Goal: Task Accomplishment & Management: Use online tool/utility

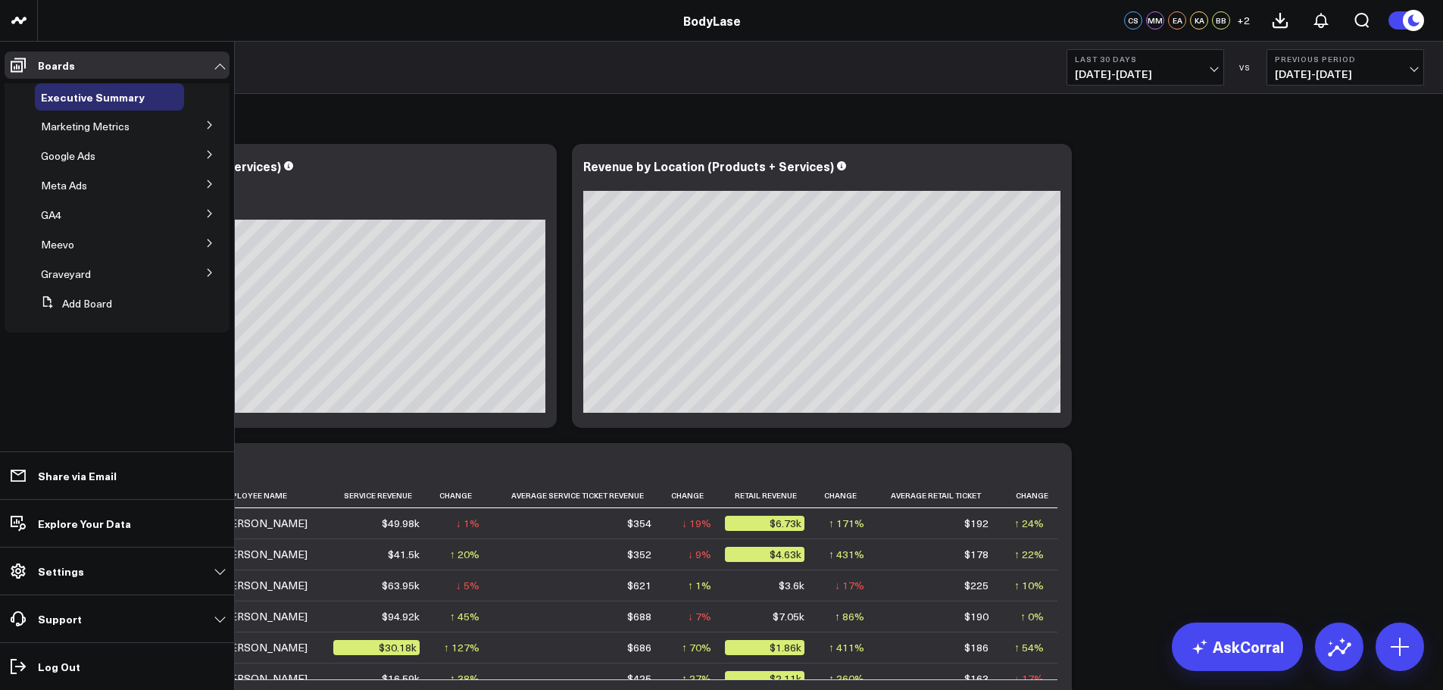
click at [213, 123] on icon at bounding box center [209, 124] width 9 height 9
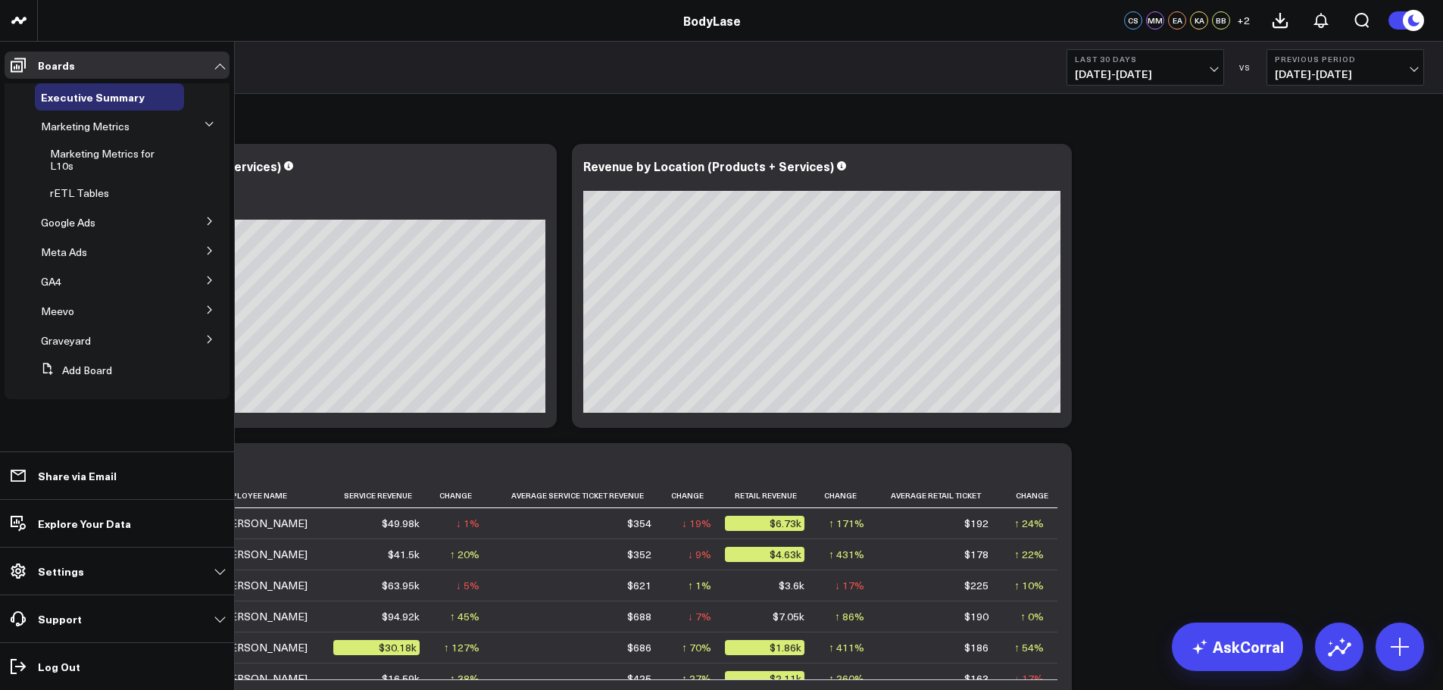
click at [205, 125] on icon at bounding box center [209, 124] width 9 height 9
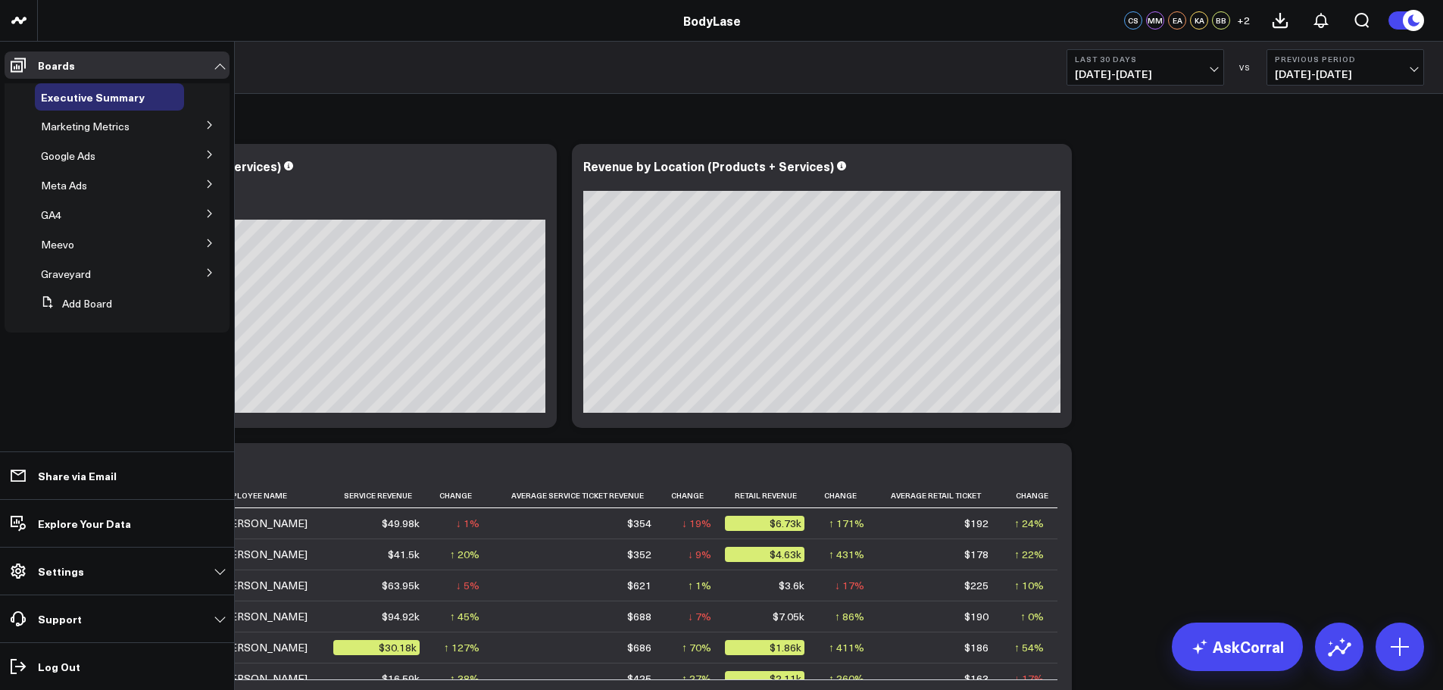
click at [207, 131] on button at bounding box center [209, 124] width 39 height 23
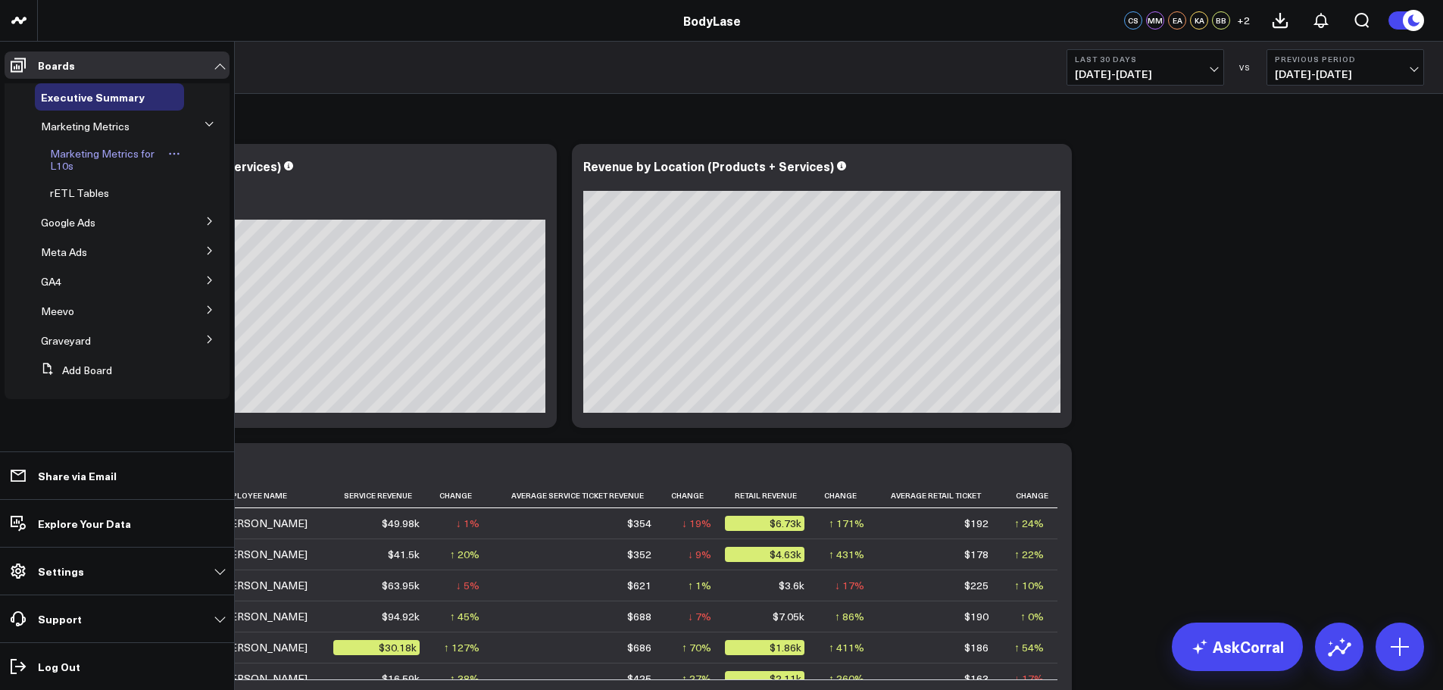
click at [83, 159] on span "Marketing Metrics for L10s" at bounding box center [102, 159] width 105 height 27
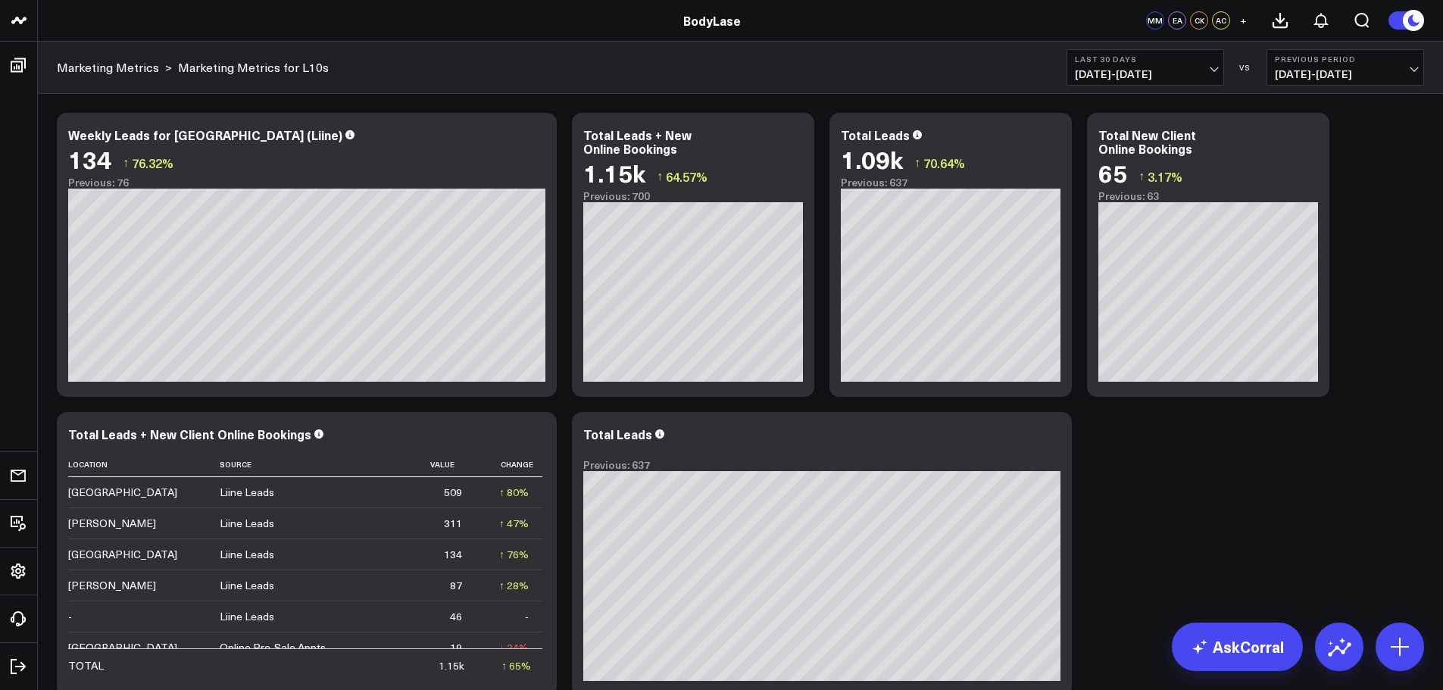
click at [1196, 55] on b "Last 30 Days" at bounding box center [1145, 59] width 141 height 9
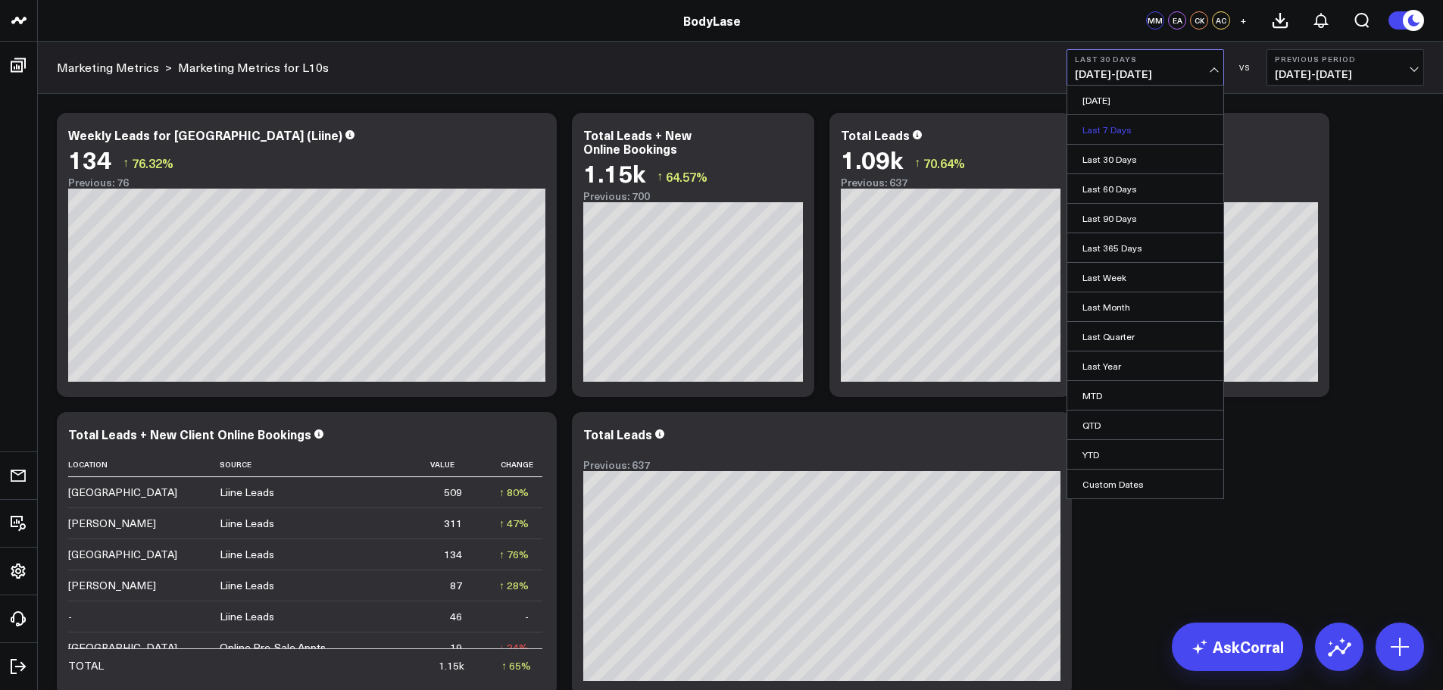
click at [1116, 131] on link "Last 7 Days" at bounding box center [1145, 129] width 156 height 29
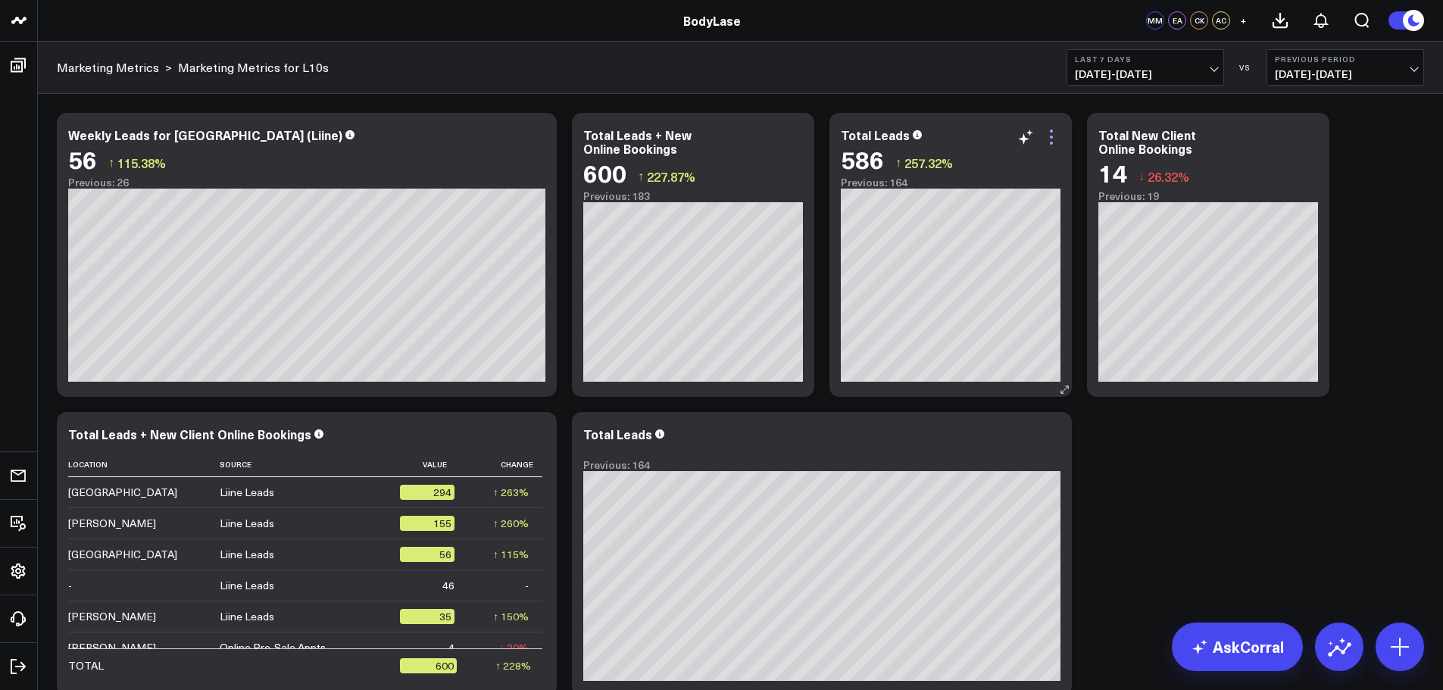
click at [1052, 133] on icon at bounding box center [1051, 137] width 18 height 18
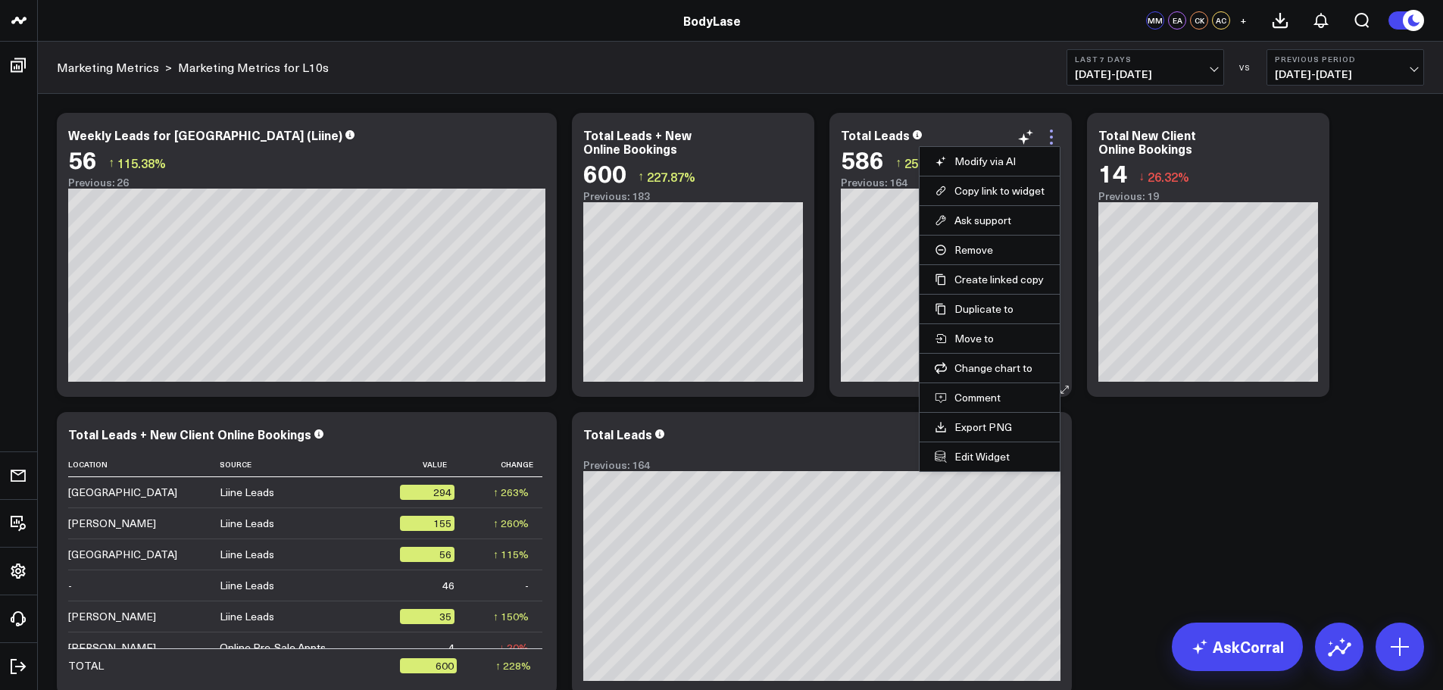
click at [1050, 135] on icon at bounding box center [1051, 137] width 18 height 18
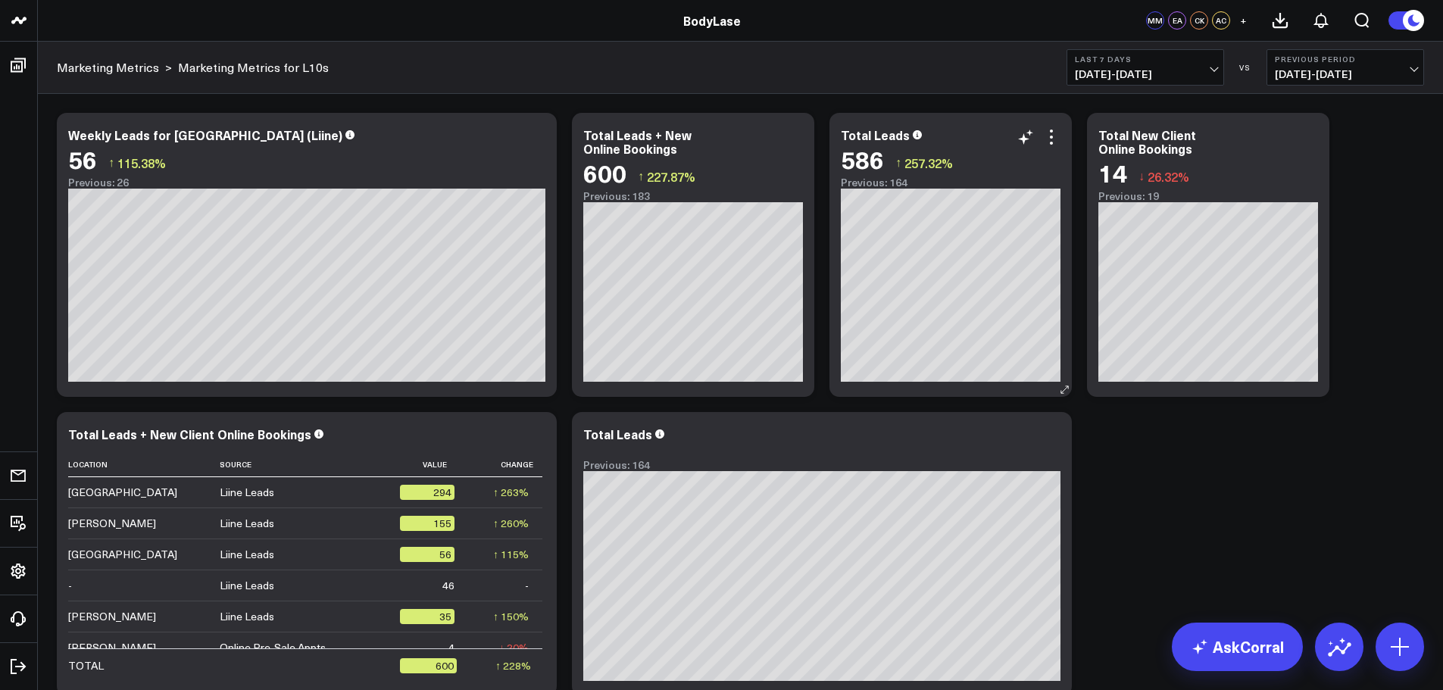
click at [1051, 148] on div "586 ↑ 257.32%" at bounding box center [951, 158] width 220 height 27
click at [1054, 142] on icon at bounding box center [1051, 137] width 18 height 18
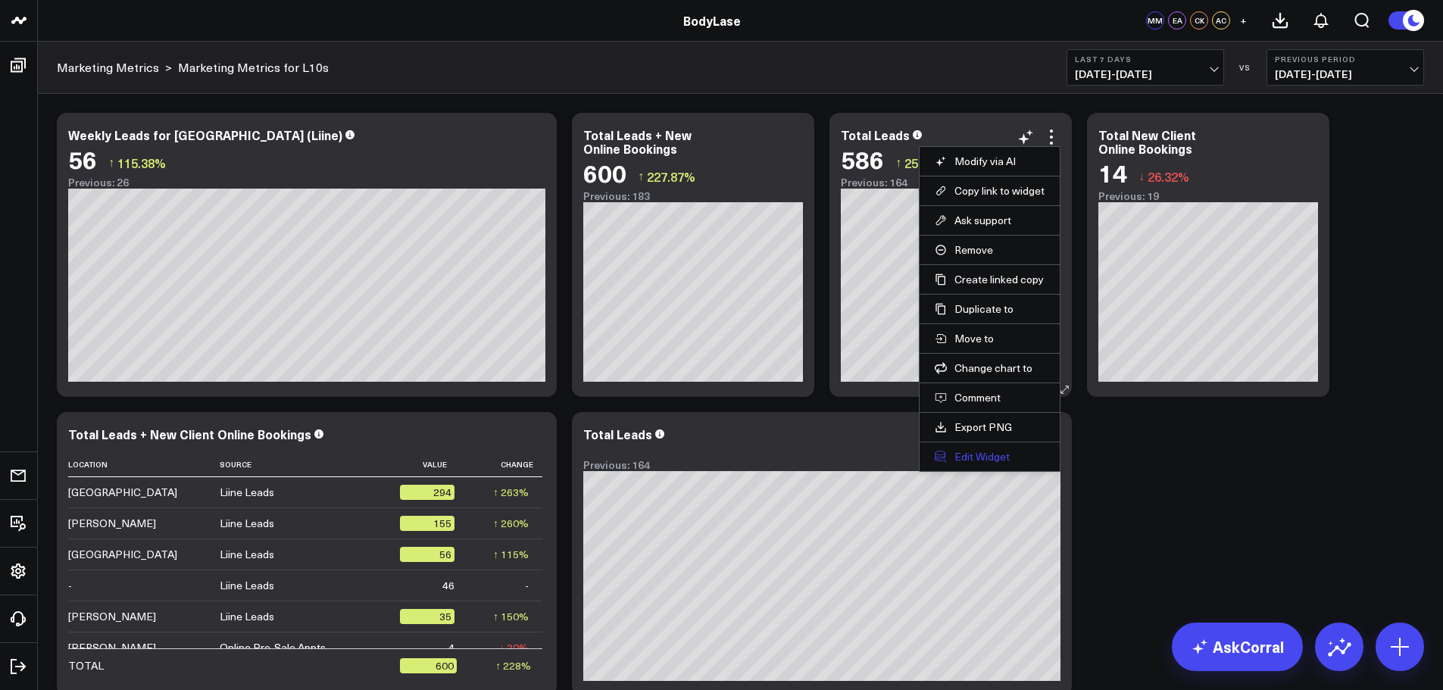
click at [985, 456] on button "Edit Widget" at bounding box center [990, 457] width 110 height 14
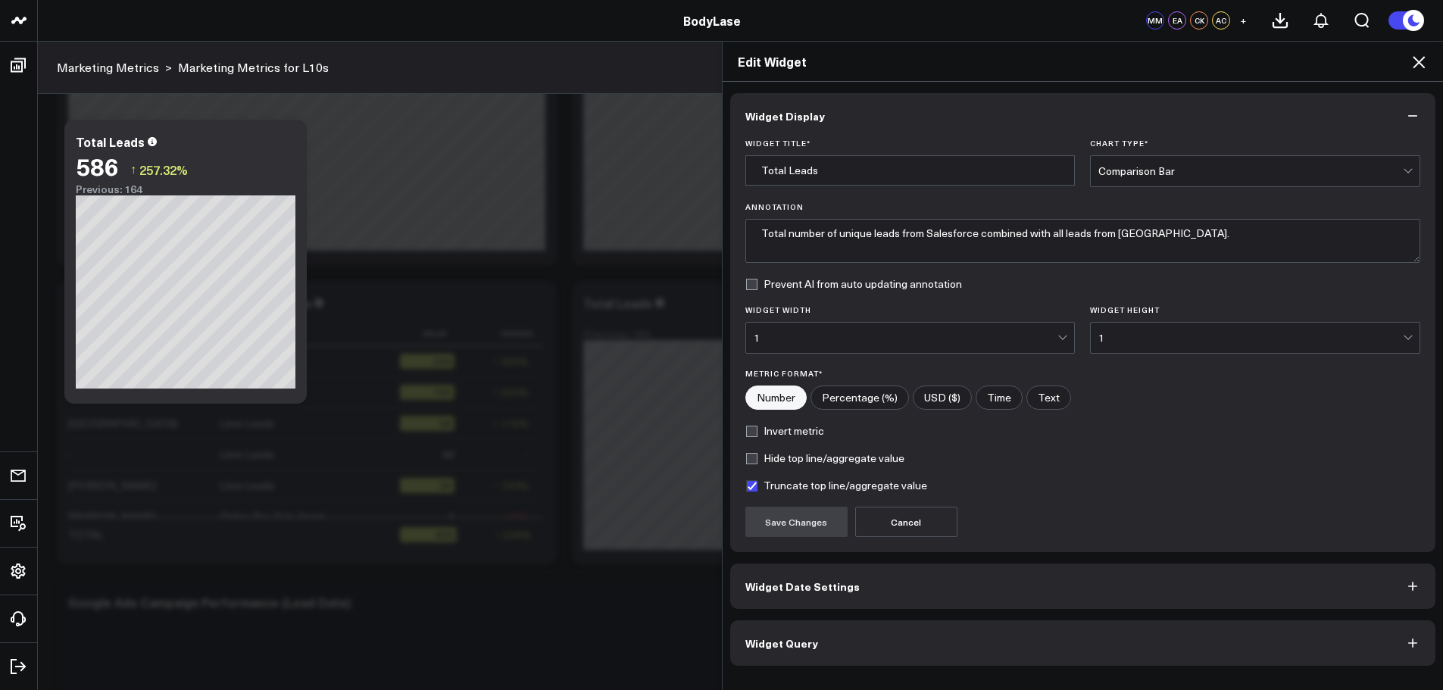
scroll to position [303, 0]
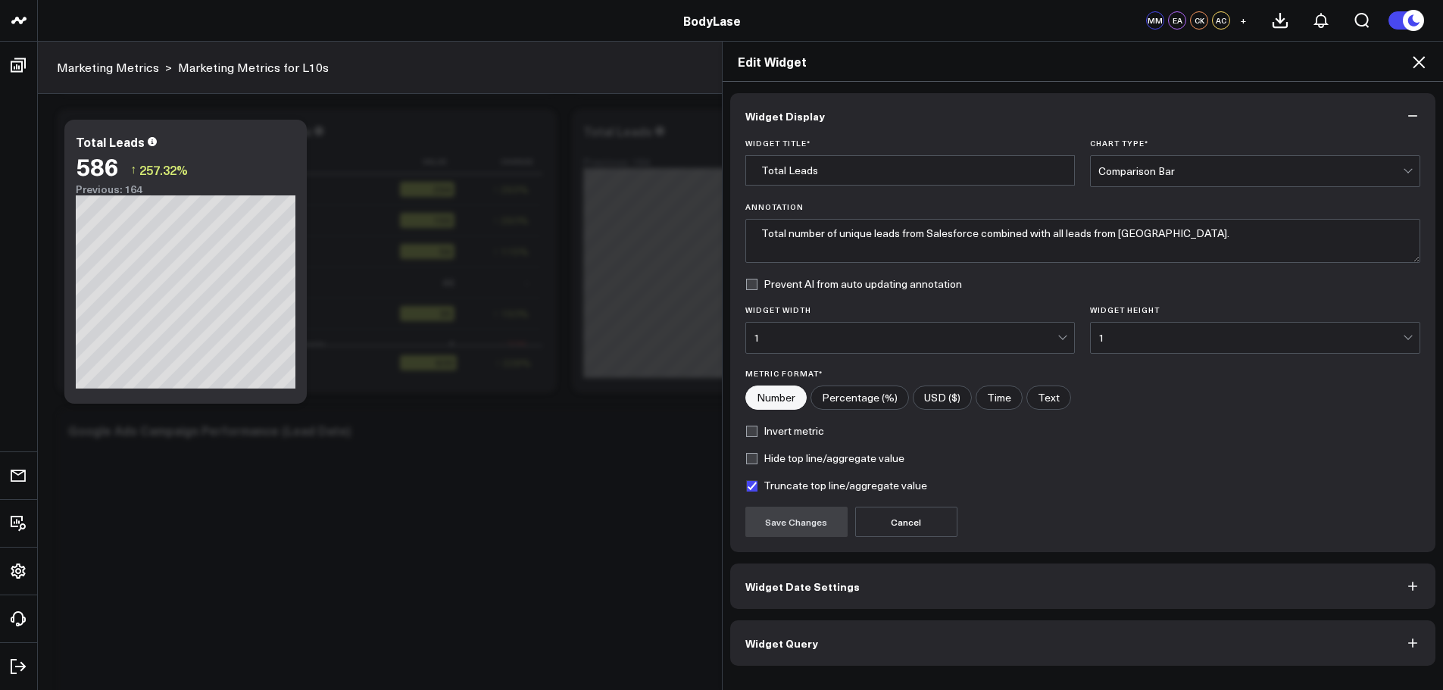
click at [963, 654] on button "Widget Query" at bounding box center [1083, 642] width 706 height 45
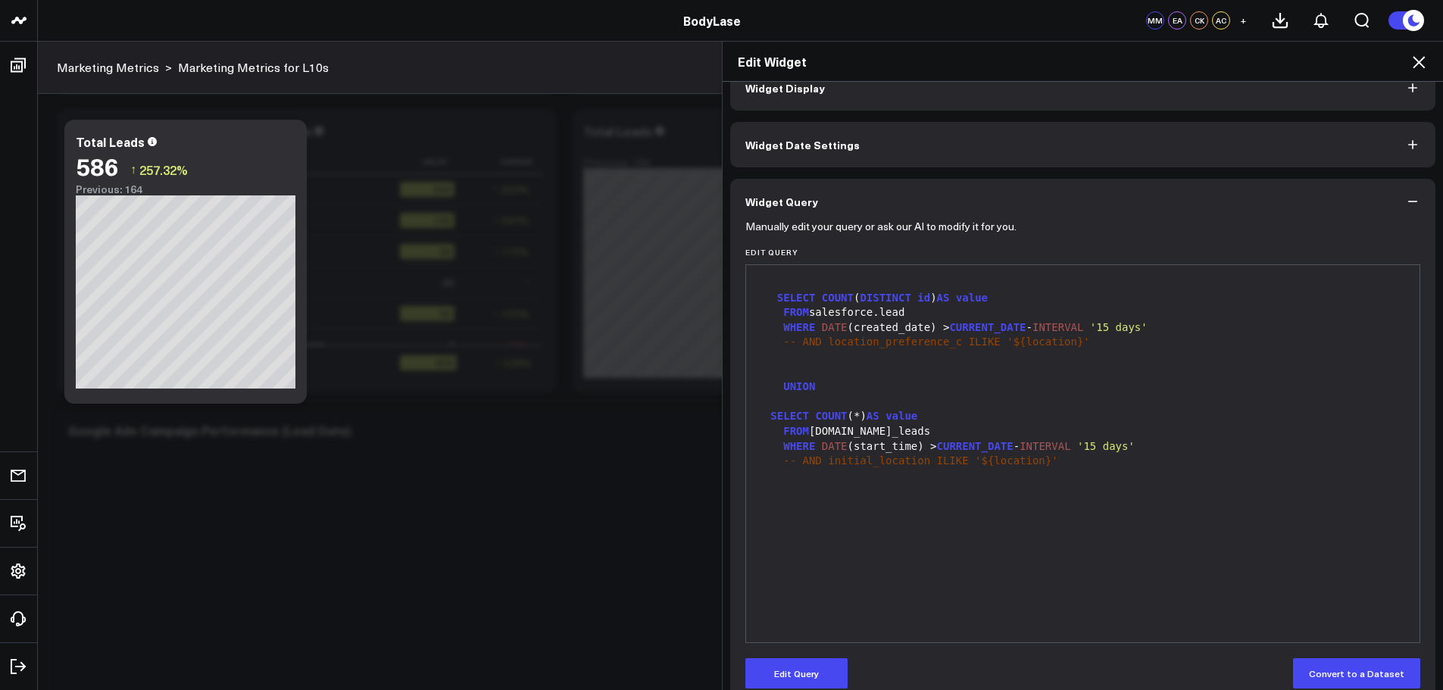
scroll to position [0, 0]
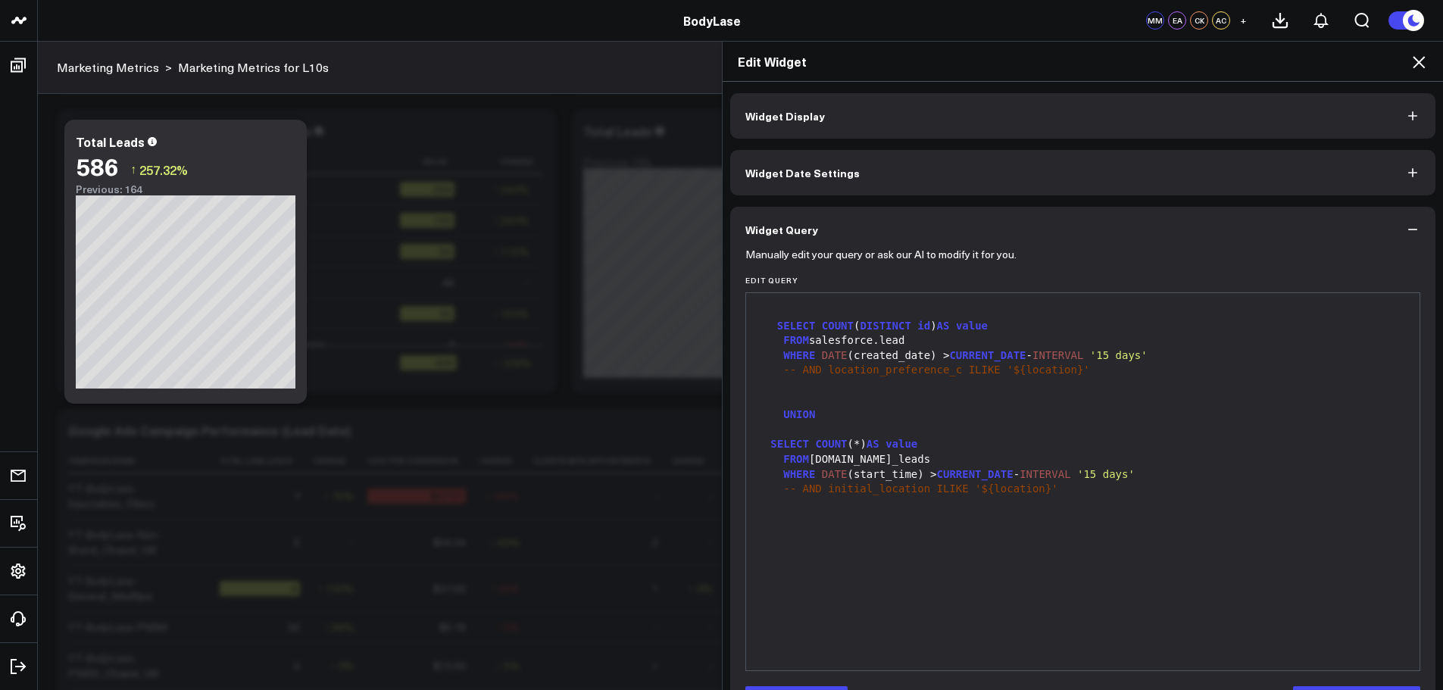
click at [1423, 66] on icon at bounding box center [1419, 62] width 12 height 12
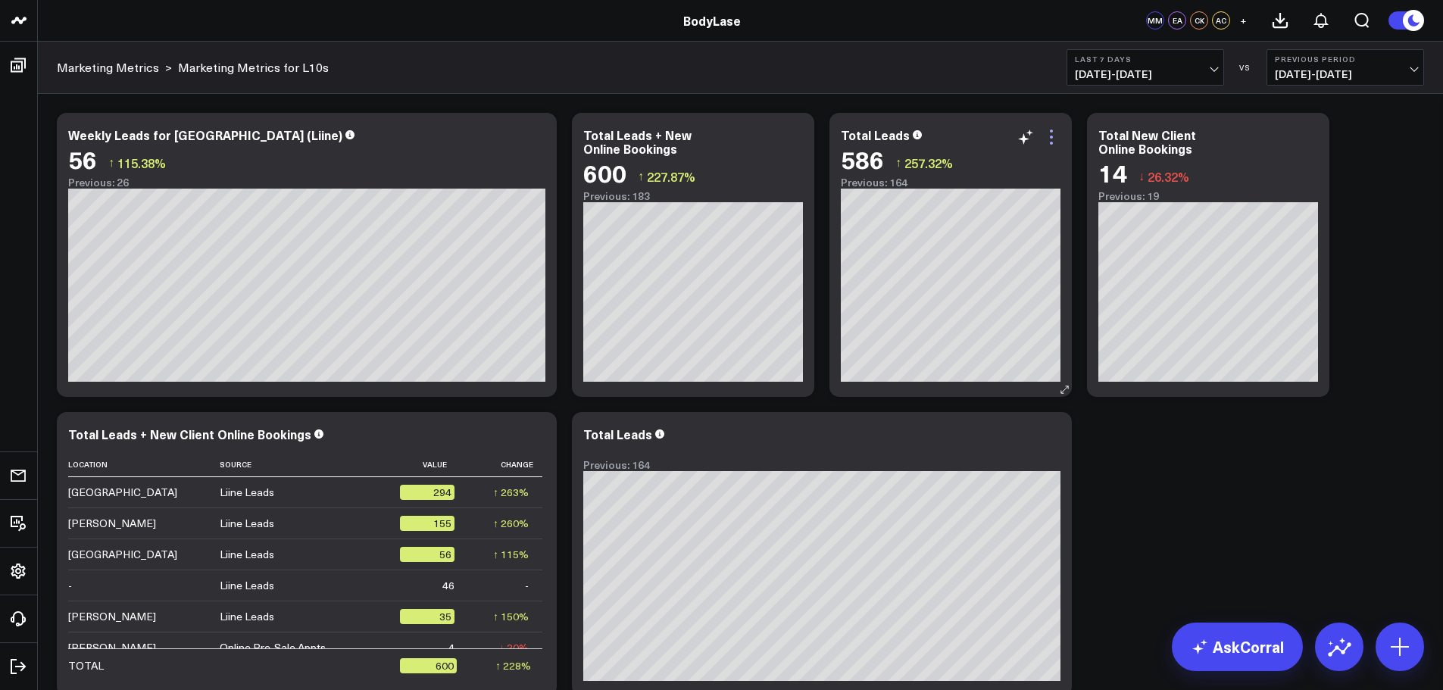
click at [1051, 134] on icon at bounding box center [1051, 137] width 18 height 18
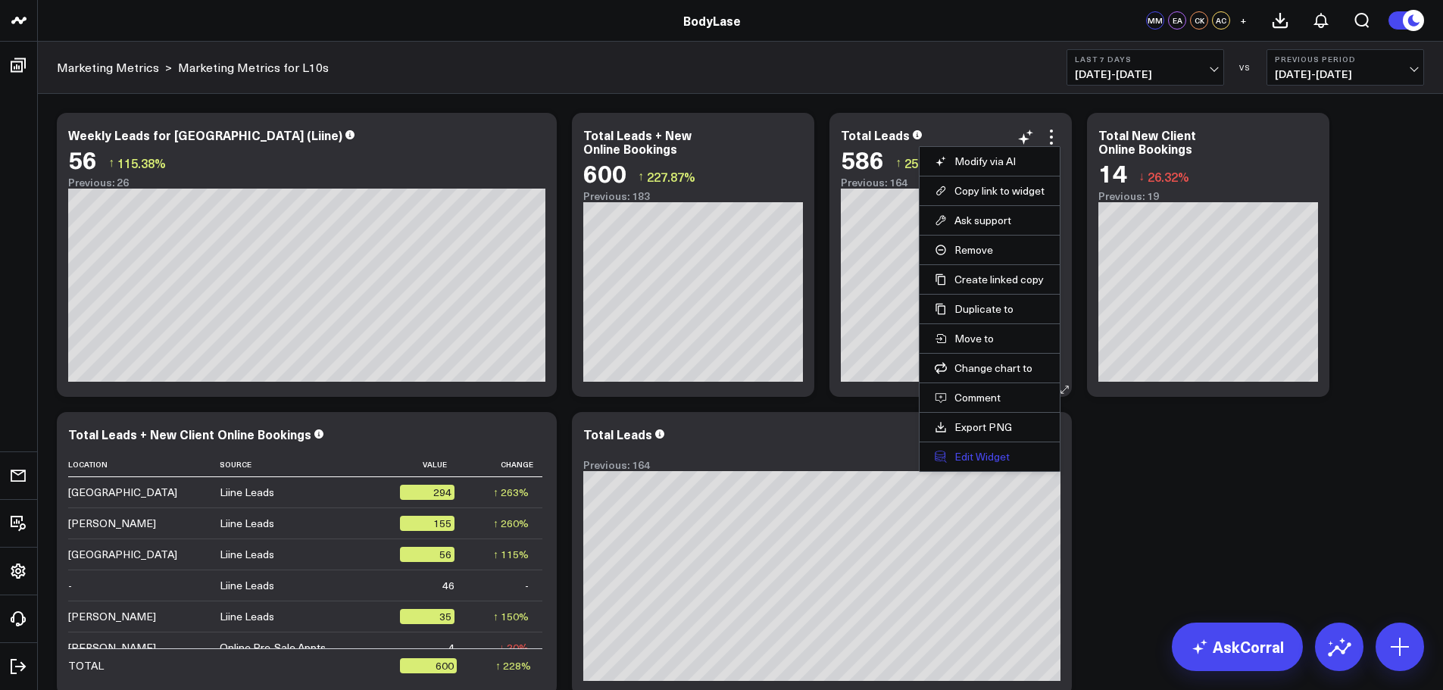
click at [969, 456] on button "Edit Widget" at bounding box center [990, 457] width 110 height 14
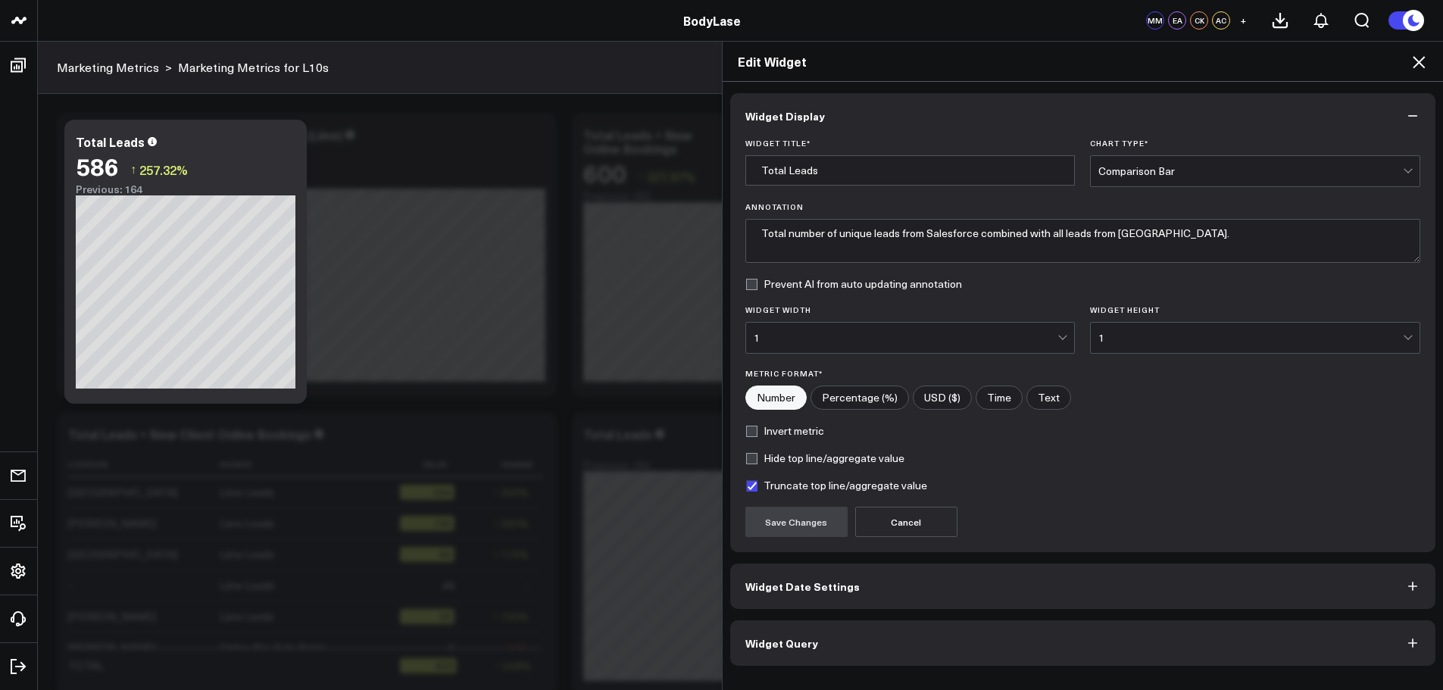
click at [930, 620] on div "Widget Display Widget Title * Total Leads Chart Type * Comparison Bar Annotatio…" at bounding box center [1083, 379] width 706 height 573
click at [926, 636] on button "Widget Query" at bounding box center [1083, 642] width 706 height 45
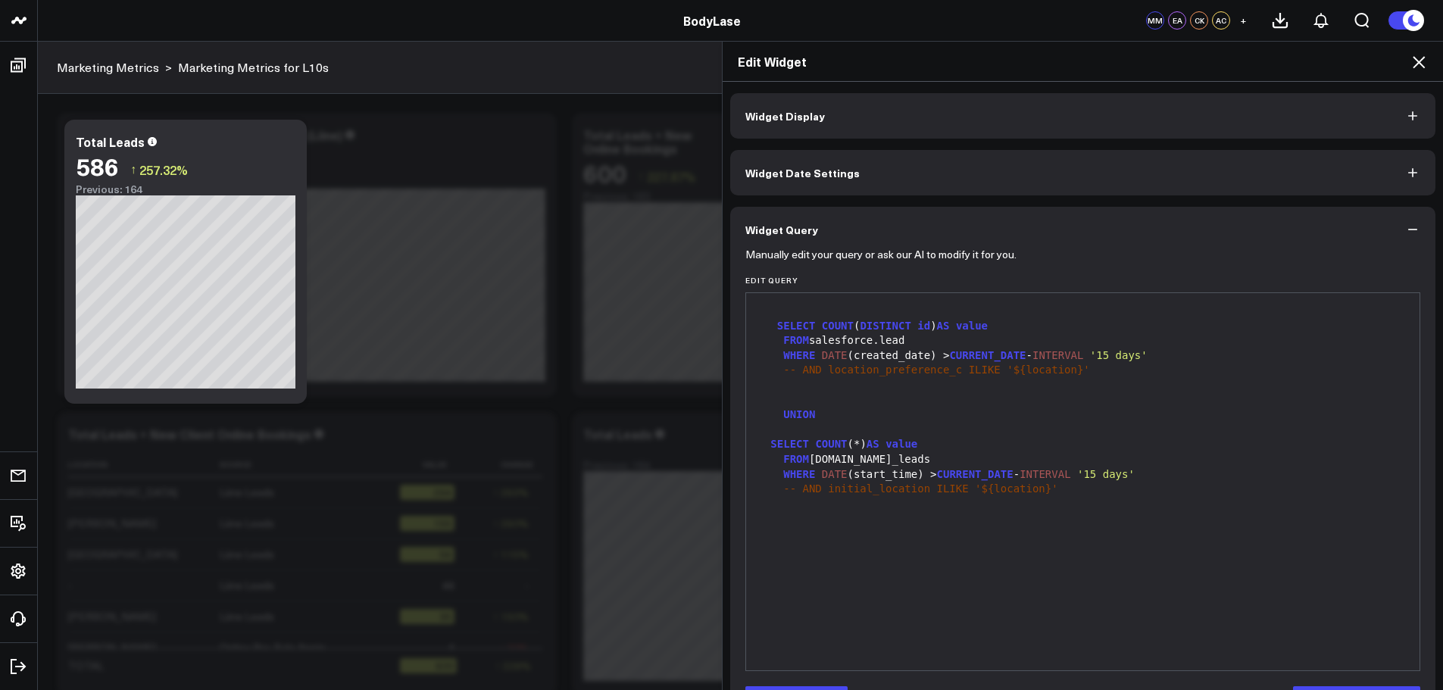
click at [1418, 60] on icon at bounding box center [1419, 62] width 18 height 18
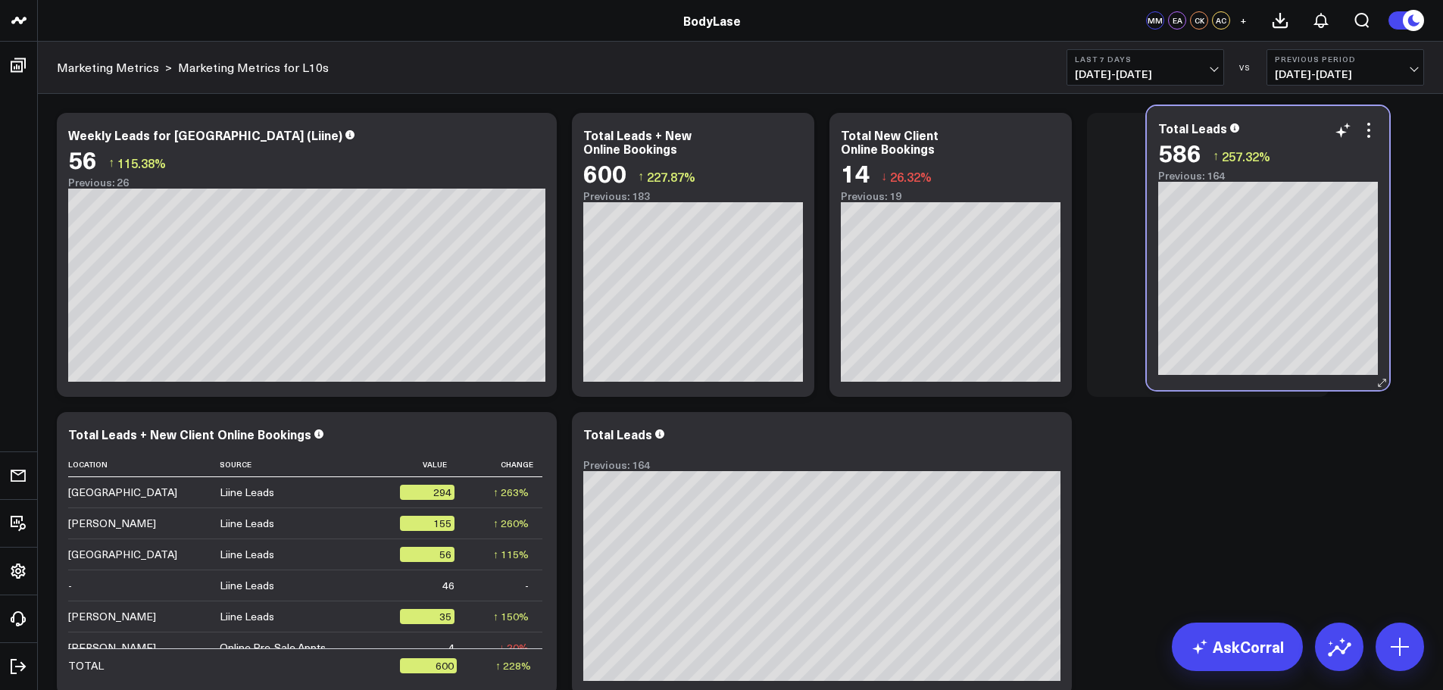
drag, startPoint x: 984, startPoint y: 130, endPoint x: 1296, endPoint y: 123, distance: 312.2
click at [1296, 123] on div "Total Leads" at bounding box center [1268, 128] width 220 height 14
